Goal: Information Seeking & Learning: Stay updated

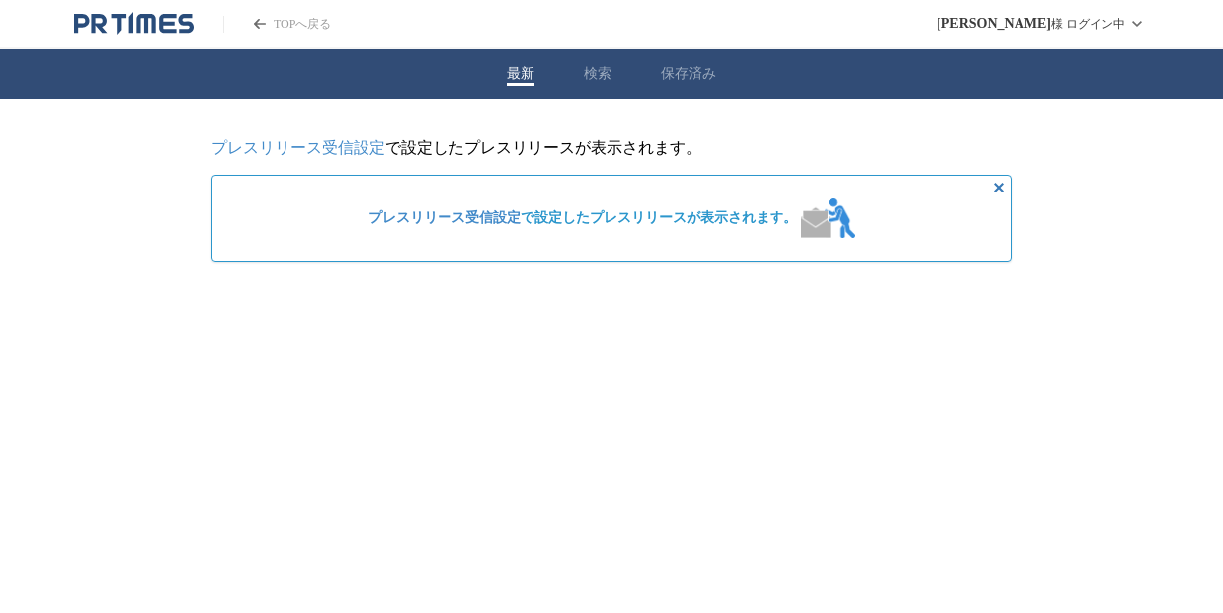
click at [700, 71] on button "保存済み" at bounding box center [688, 74] width 55 height 18
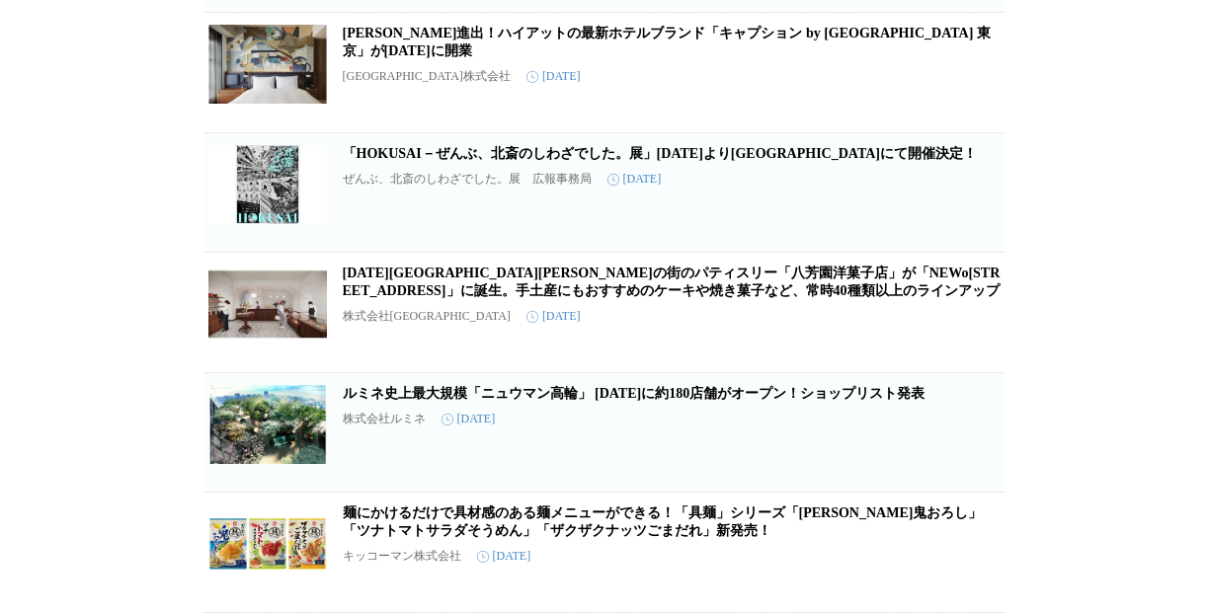
scroll to position [1381, 0]
click at [976, 566] on icon "button" at bounding box center [973, 561] width 14 height 18
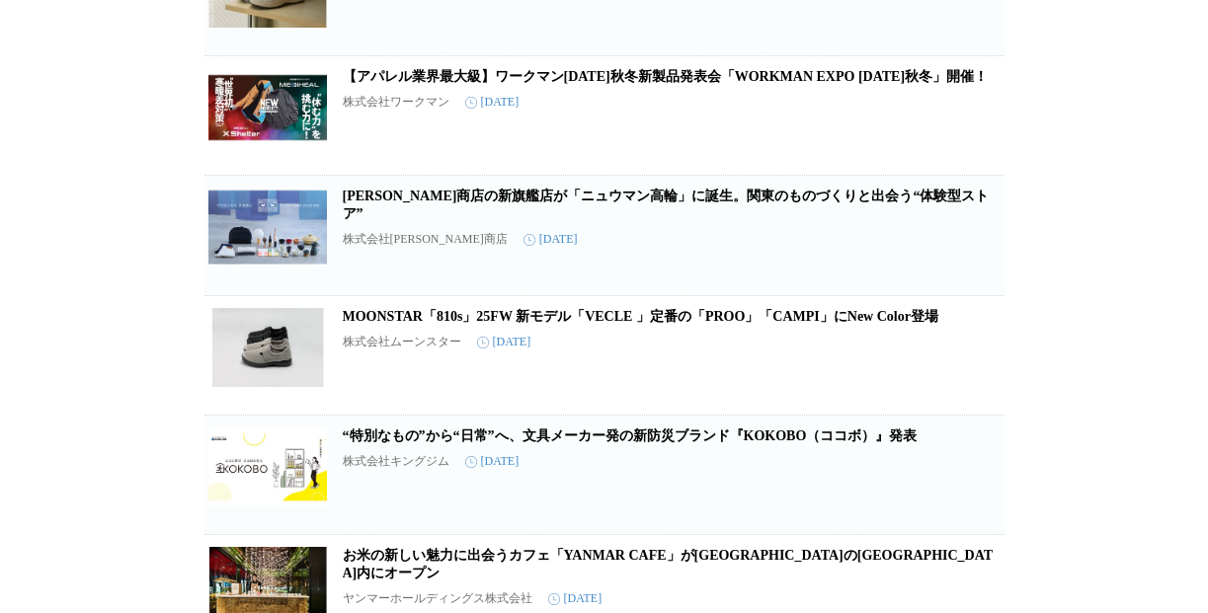
scroll to position [406, 0]
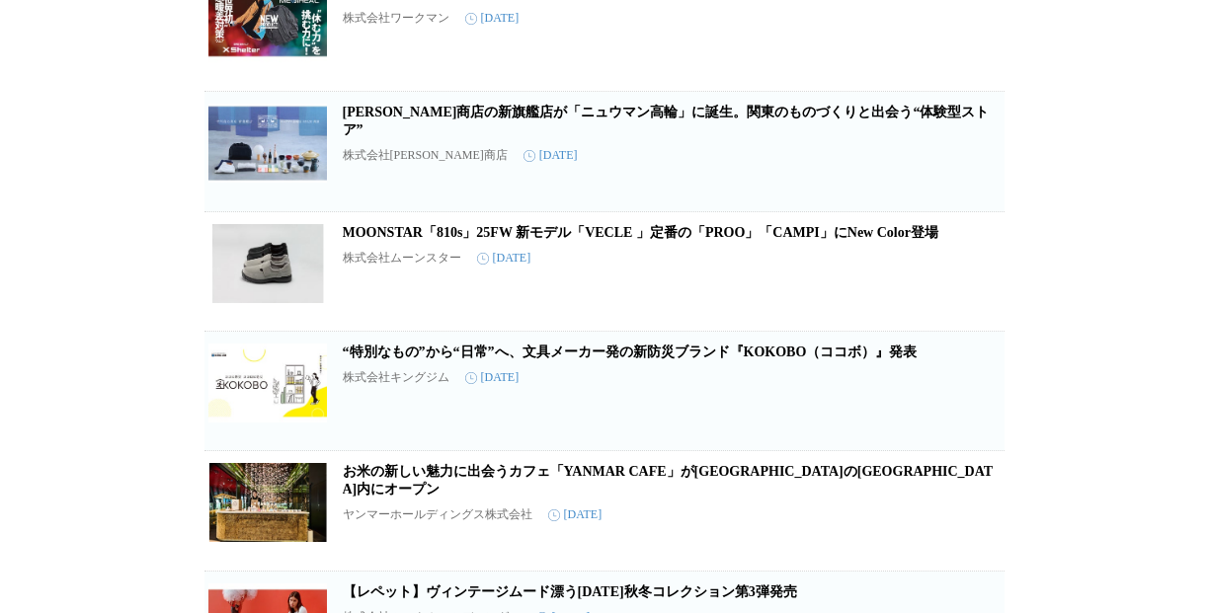
click at [549, 360] on link "“特別なもの”から“日常”へ、文具メーカー発の新防災ブランド『KOKOBO（ココボ）』発表" at bounding box center [630, 352] width 575 height 15
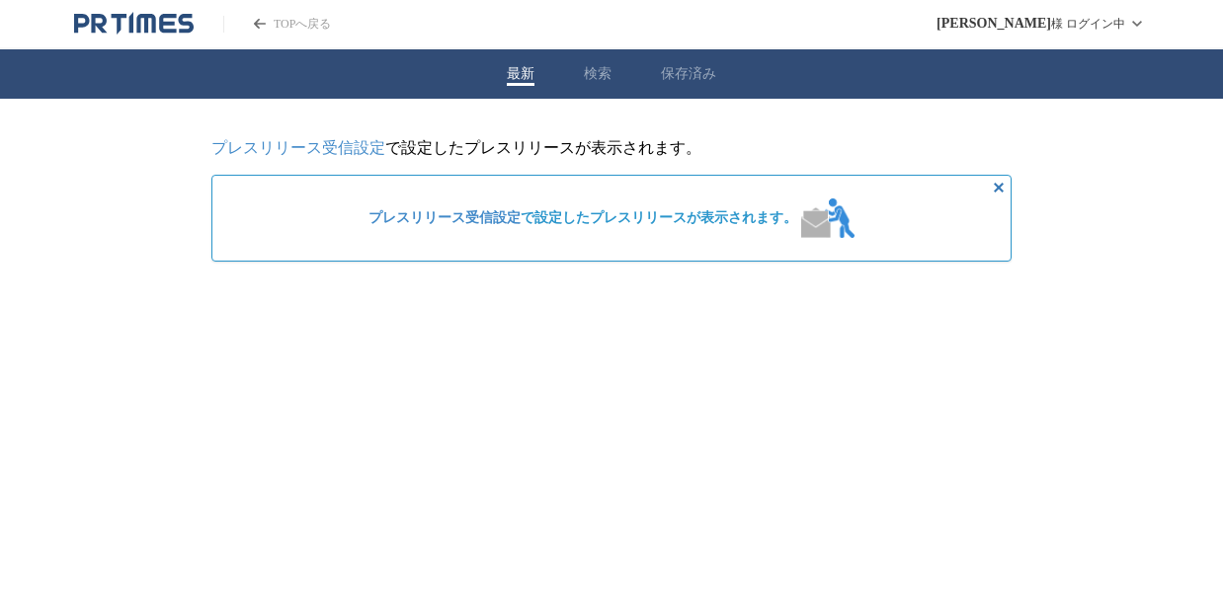
click at [699, 60] on div "最新 検索 保存済み" at bounding box center [611, 73] width 1223 height 49
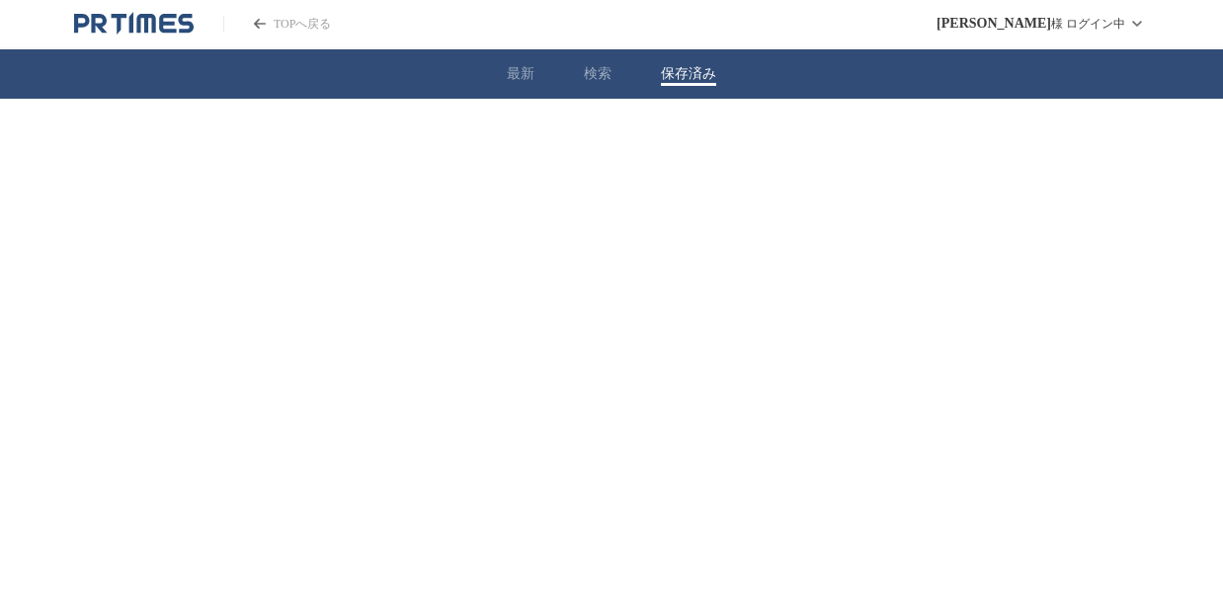
click at [700, 71] on button "保存済み" at bounding box center [688, 74] width 55 height 18
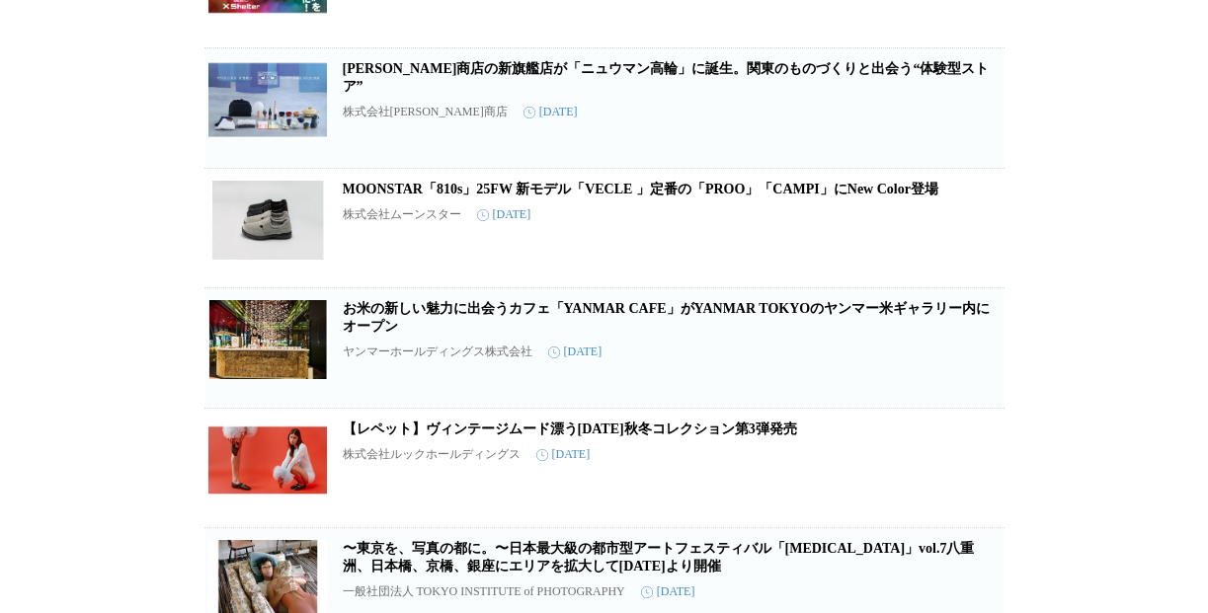
scroll to position [420, 0]
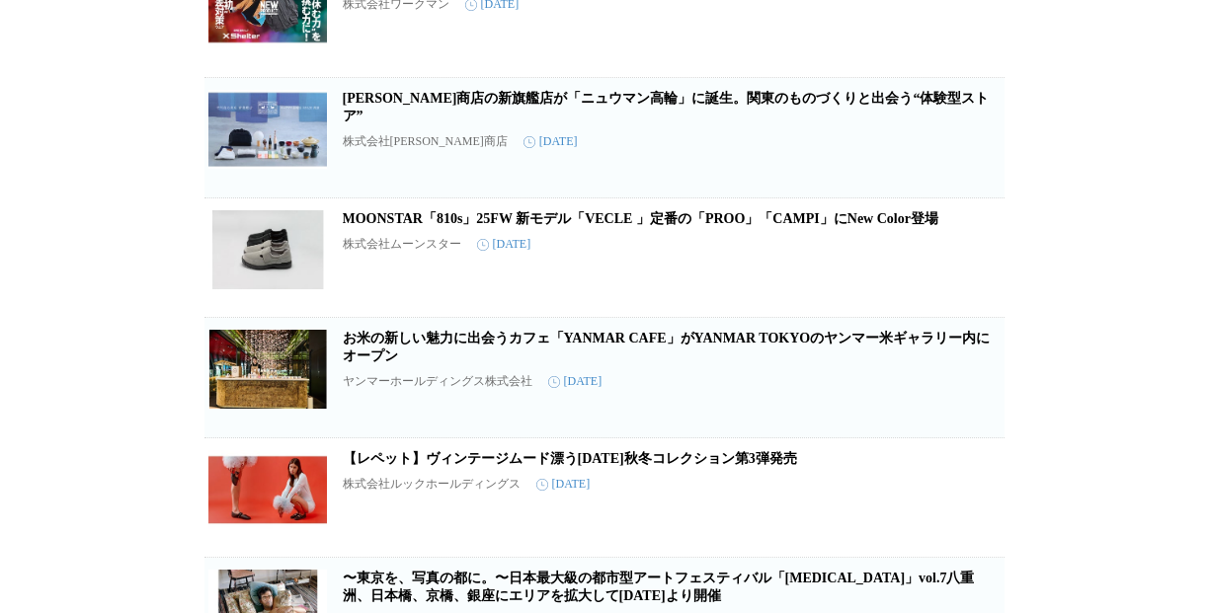
click at [598, 112] on link "[PERSON_NAME]商店の新旗艦店が「ニュウマン高輪」に誕生。関東のものづくりと出会う“体験型ストア”" at bounding box center [666, 107] width 647 height 33
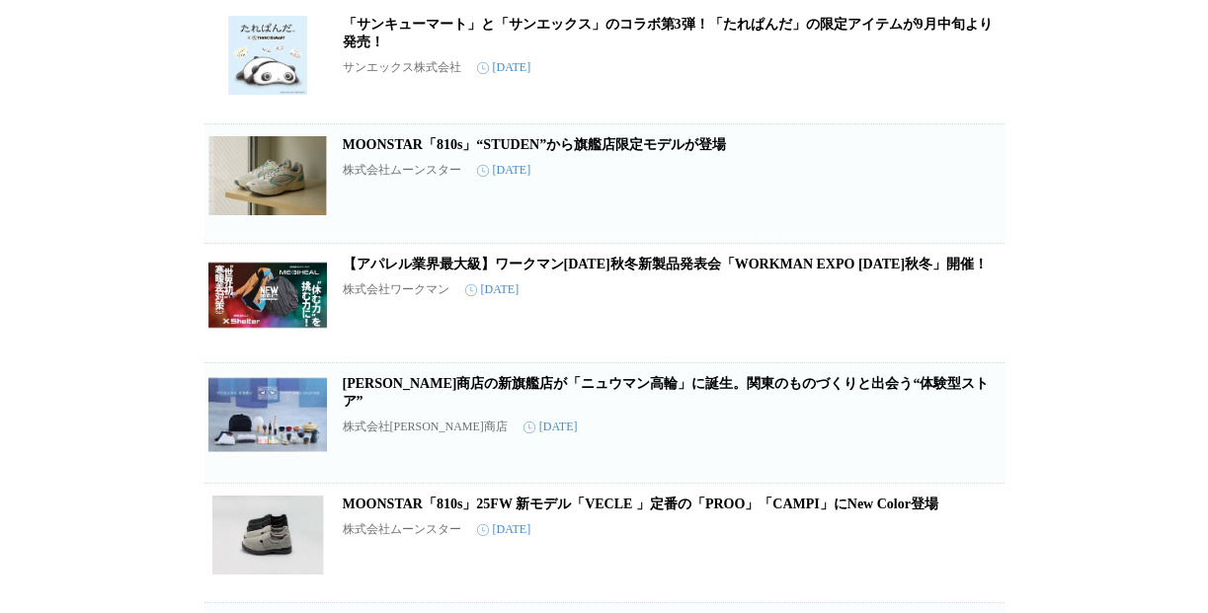
scroll to position [0, 0]
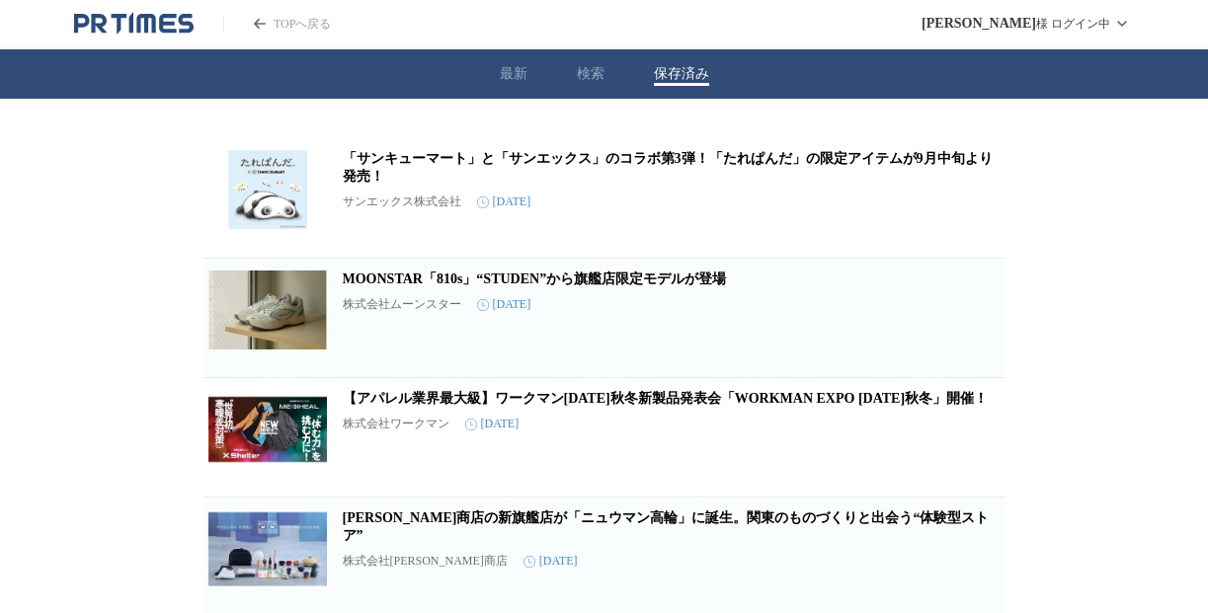
click at [669, 159] on link "「サンキューマート」と「サンエックス」のコラボ第3弾！「たれぱんだ」の限定アイテムが9月中旬より発売！" at bounding box center [668, 167] width 650 height 33
click at [138, 26] on icon "PR TIMESのトップページはこちら" at bounding box center [145, 23] width 19 height 19
